Goal: Information Seeking & Learning: Learn about a topic

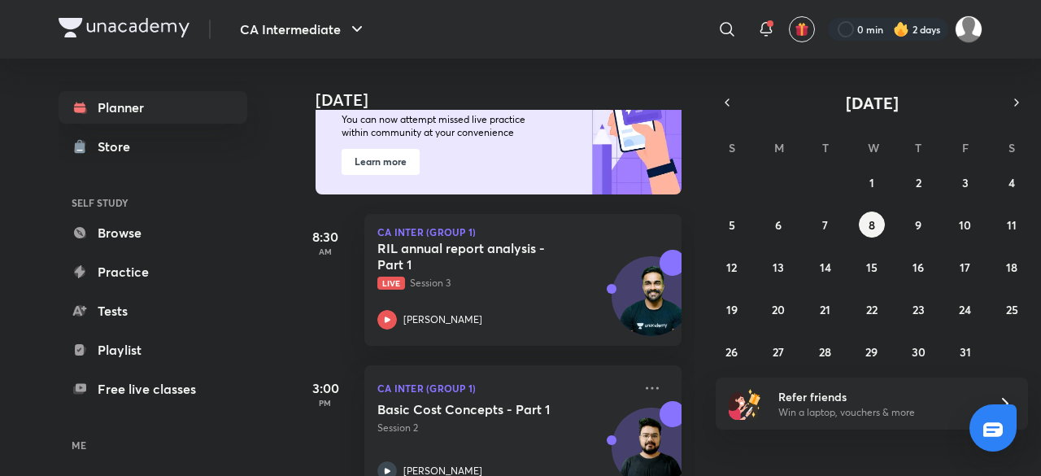
scroll to position [147, 0]
click at [402, 302] on div "RIL annual report analysis - Part 1 Live Session 3 Shantam Gupta" at bounding box center [504, 284] width 255 height 89
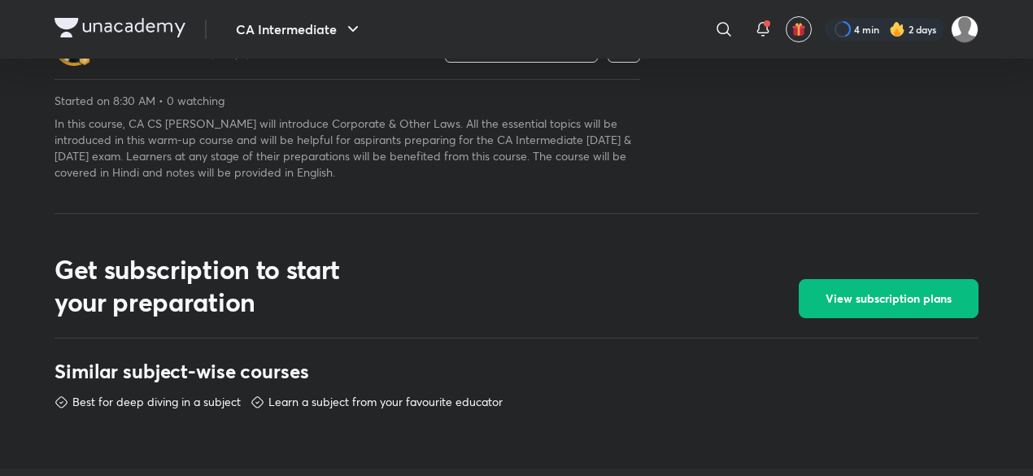
scroll to position [553, 0]
